Goal: Information Seeking & Learning: Stay updated

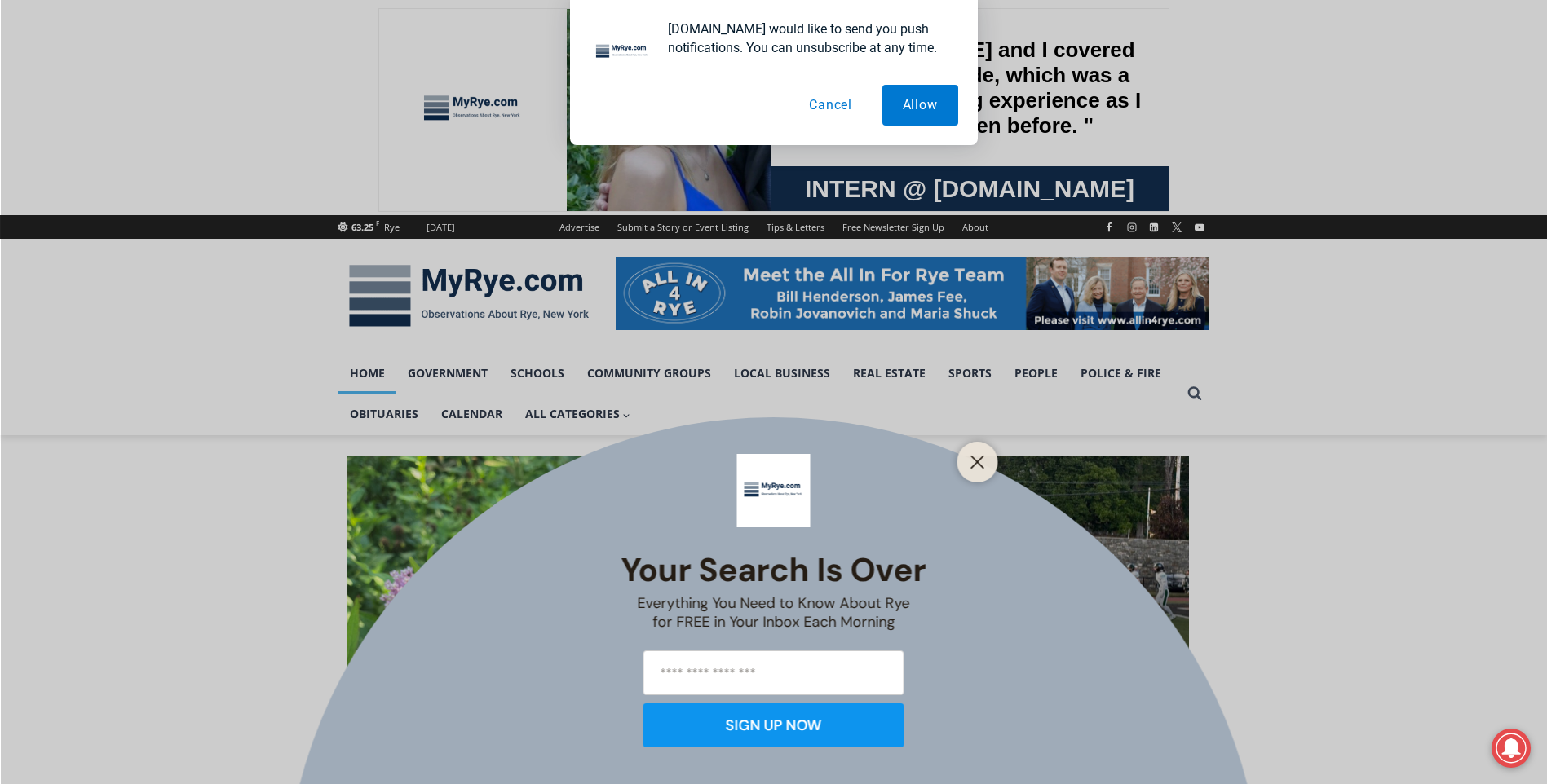
click at [986, 630] on div "Your Search is Over Everything You Need to Know About Rye for FREE in Your Inbo…" at bounding box center [773, 392] width 1547 height 784
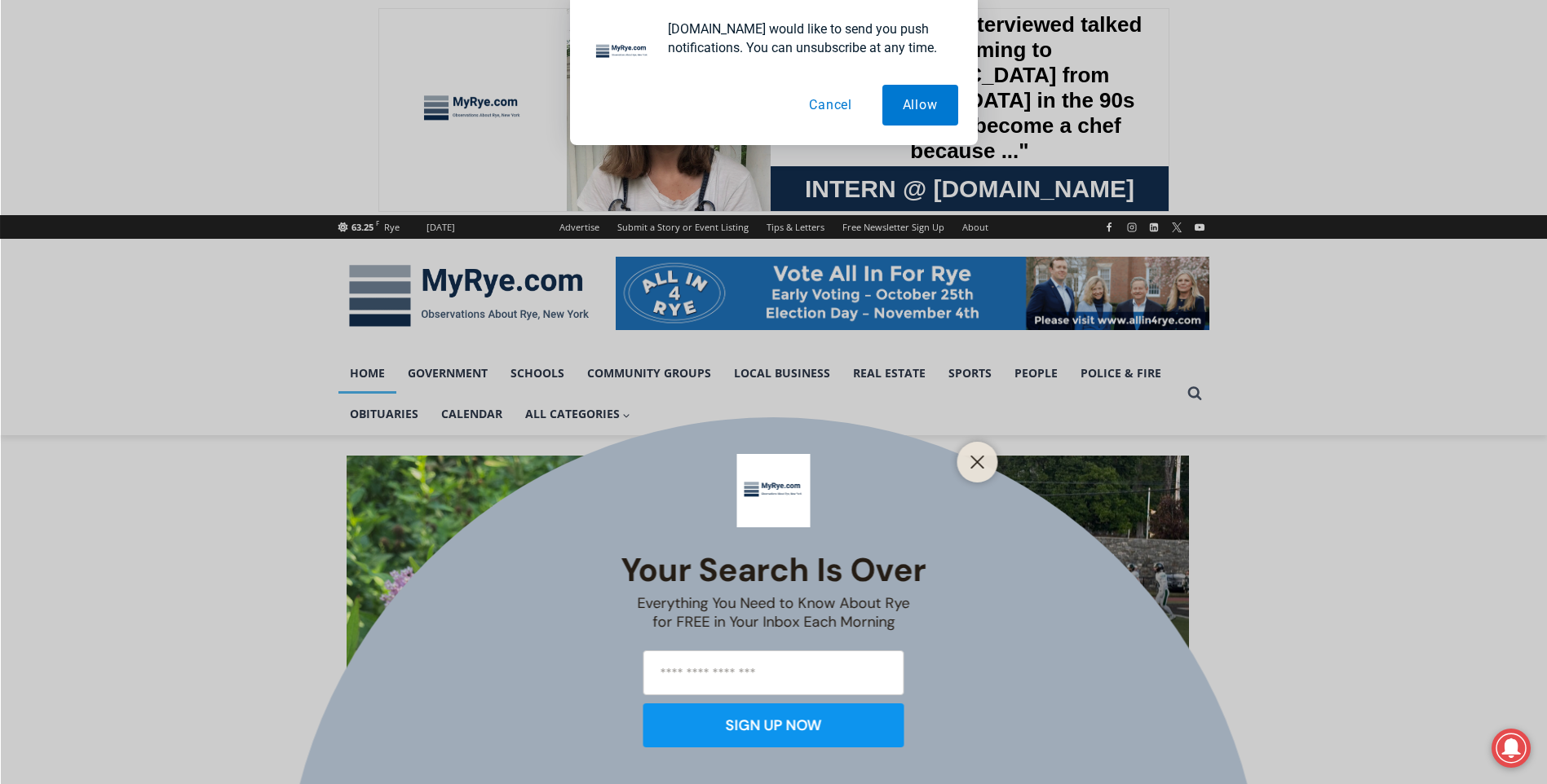
click at [816, 111] on button "Cancel" at bounding box center [830, 105] width 84 height 41
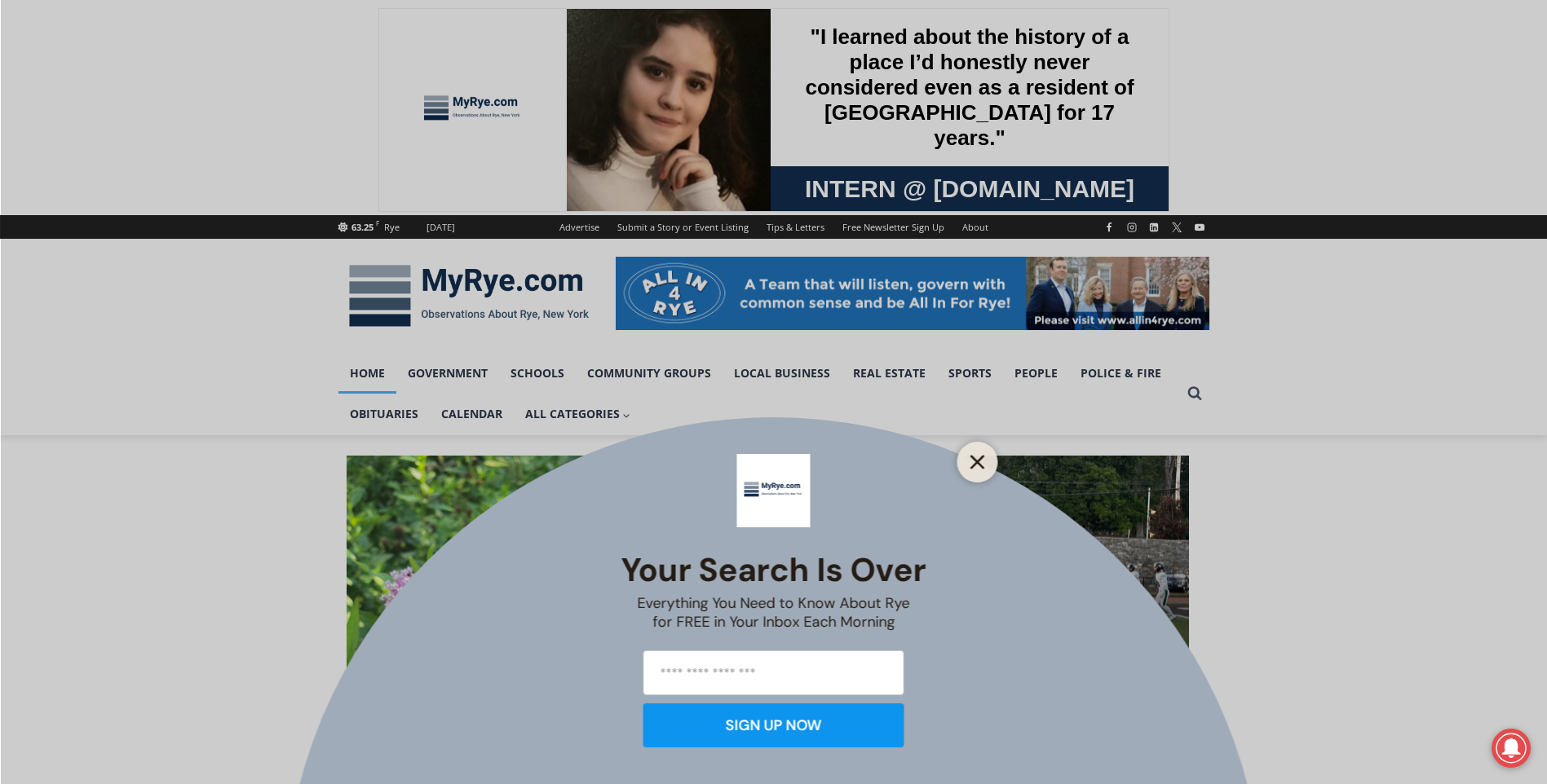
click at [973, 463] on icon "Close" at bounding box center [978, 462] width 15 height 15
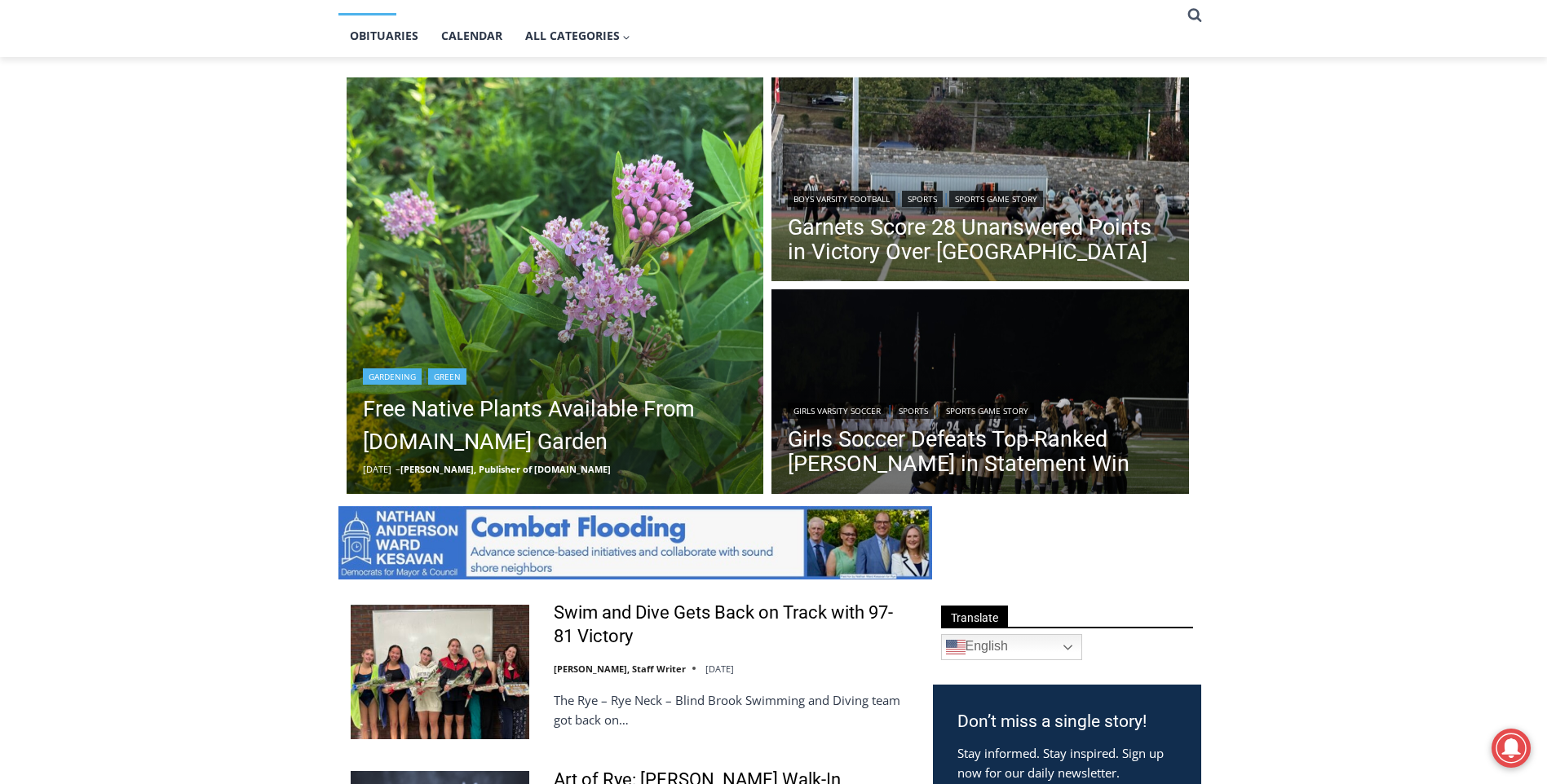
scroll to position [408, 0]
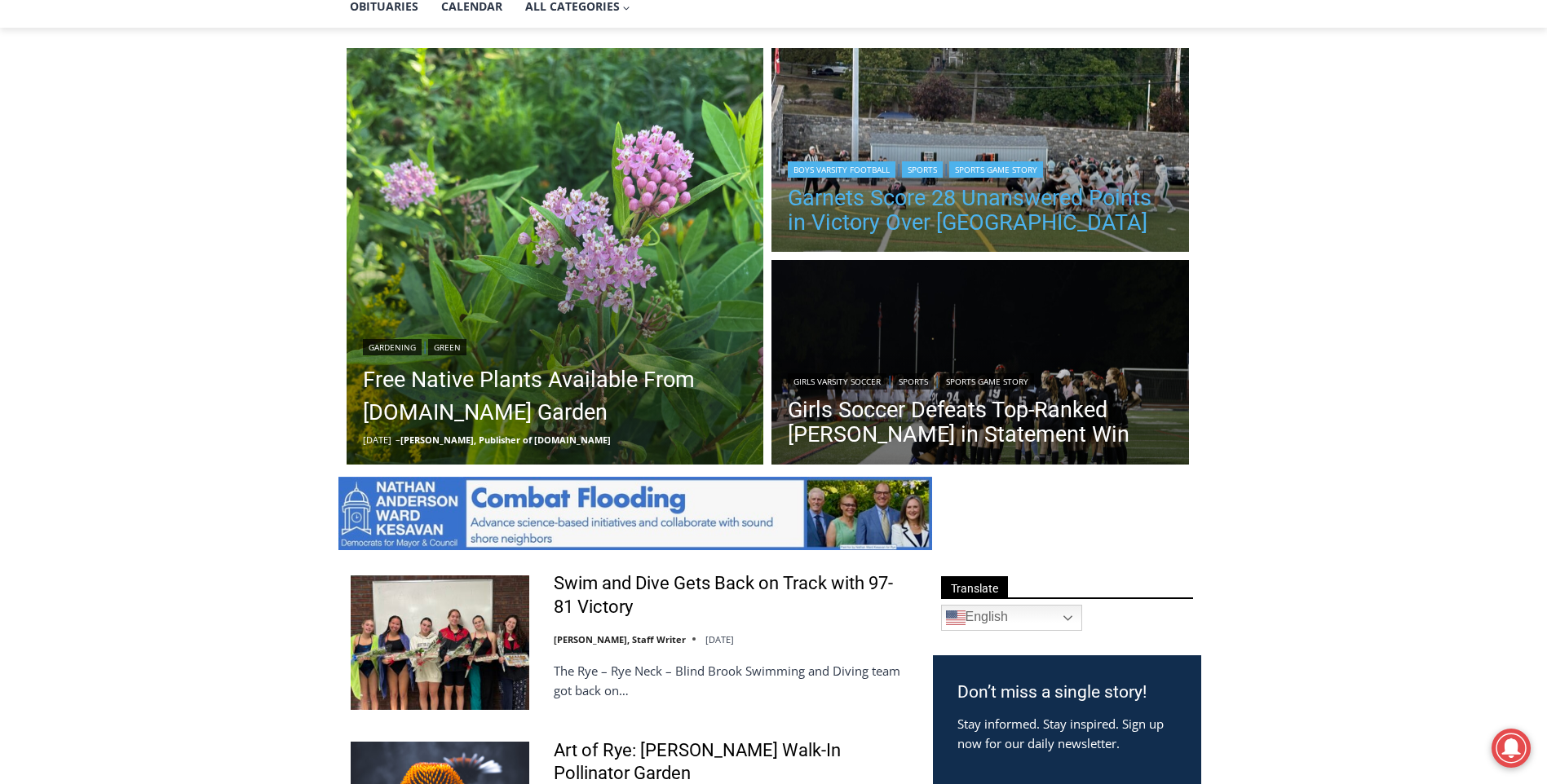
click at [912, 212] on link "Garnets Score 28 Unanswered Points in Victory Over [GEOGRAPHIC_DATA]" at bounding box center [980, 210] width 385 height 49
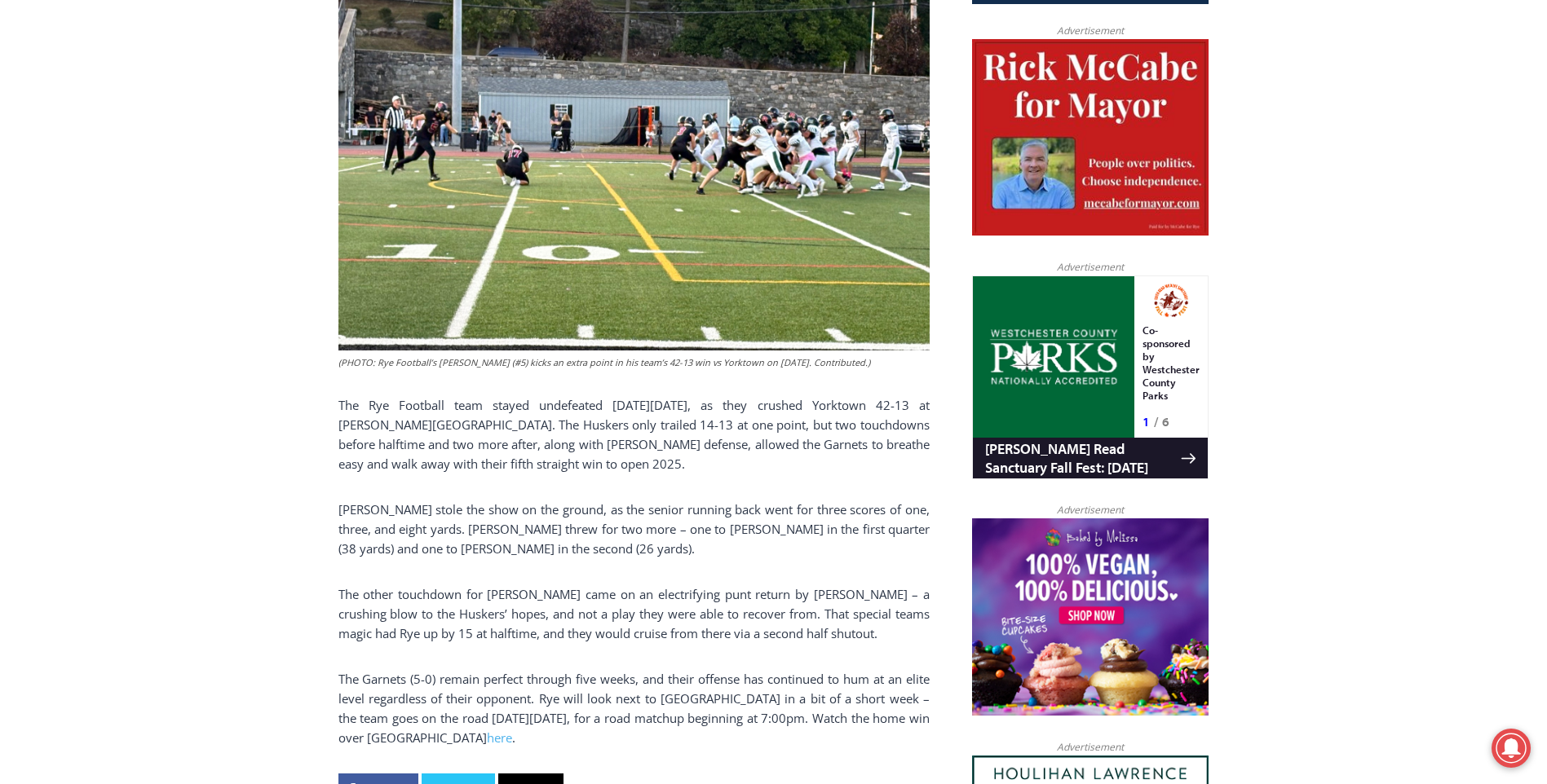
scroll to position [865, 0]
